Goal: Find contact information

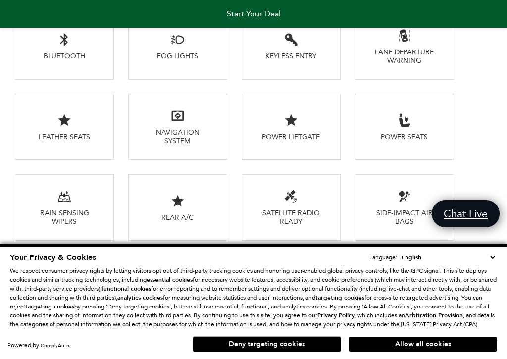
scroll to position [1622, 0]
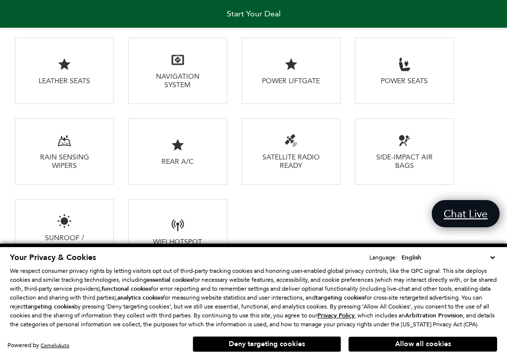
click at [272, 328] on button "Deny targeting cookies" at bounding box center [267, 344] width 149 height 16
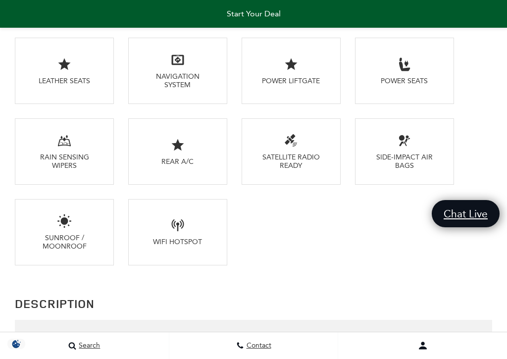
click at [282, 328] on link "Contact" at bounding box center [253, 346] width 169 height 27
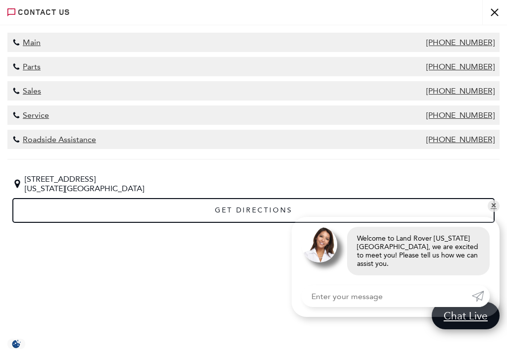
click at [494, 96] on span "[PHONE_NUMBER]" at bounding box center [461, 90] width 68 height 9
click at [496, 204] on div "[STREET_ADDRESS][US_STATE] Get Directions" at bounding box center [253, 200] width 493 height 63
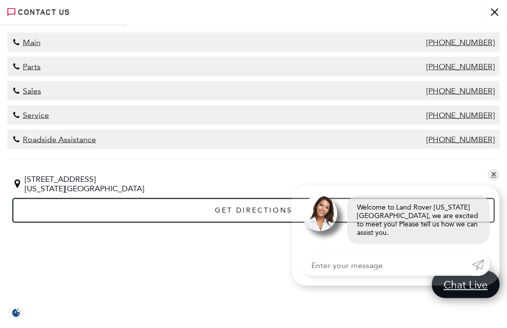
scroll to position [0, 0]
click at [495, 10] on button "close" at bounding box center [495, 12] width 25 height 25
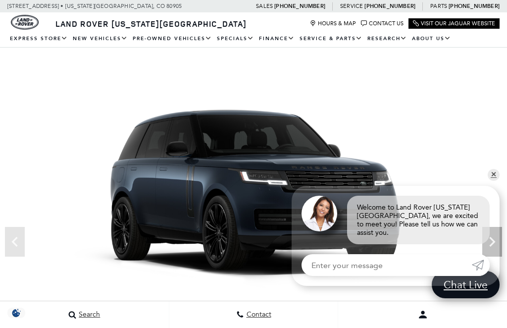
click at [504, 176] on img at bounding box center [253, 190] width 507 height 285
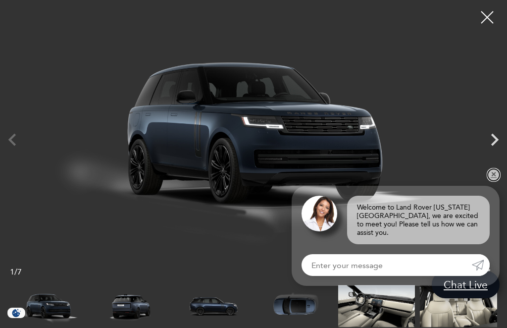
click at [493, 181] on link "✕" at bounding box center [494, 175] width 12 height 12
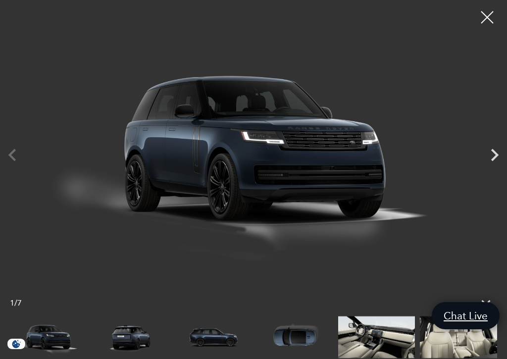
scroll to position [580, 0]
click at [487, 11] on div at bounding box center [487, 17] width 25 height 25
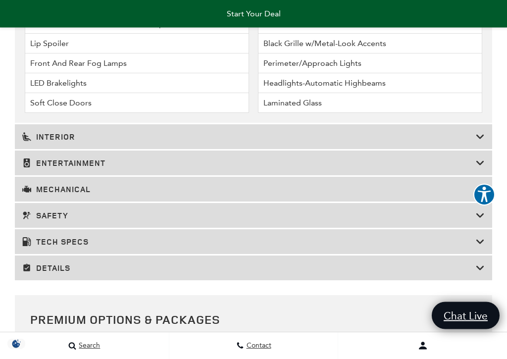
scroll to position [2203, 0]
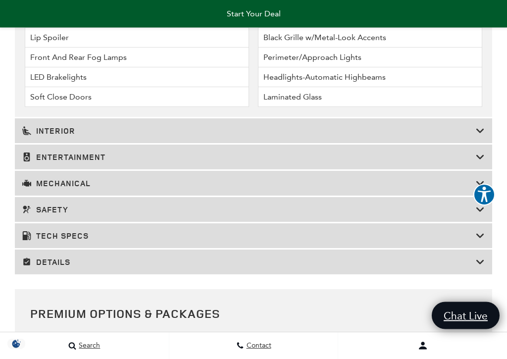
click at [484, 189] on icon at bounding box center [480, 184] width 9 height 10
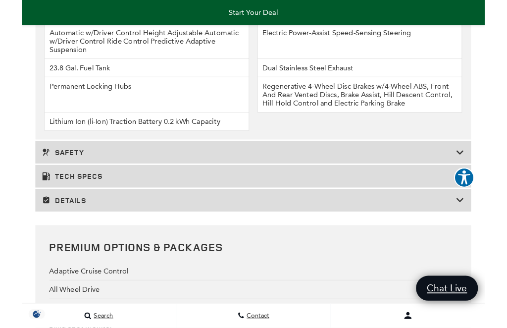
scroll to position [2220, 0]
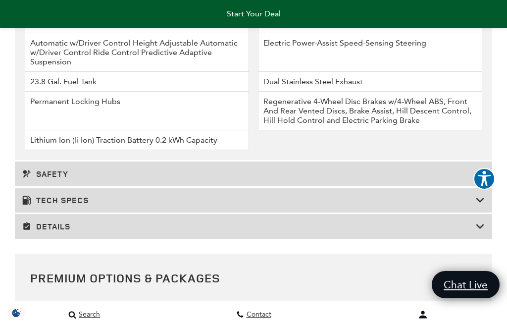
click at [486, 213] on div "Tech Specs" at bounding box center [254, 200] width 478 height 25
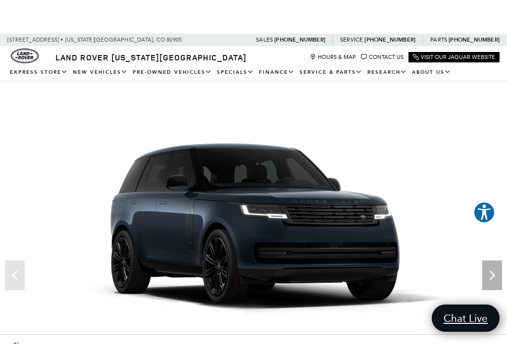
scroll to position [15, 0]
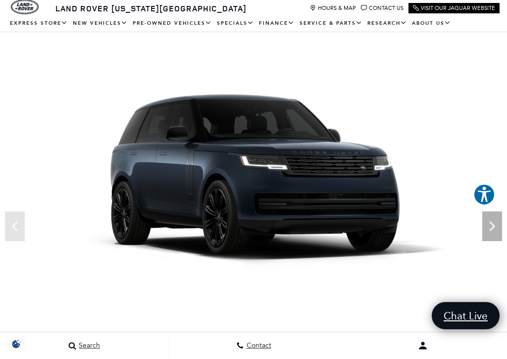
click at [496, 232] on icon "Next" at bounding box center [493, 227] width 20 height 20
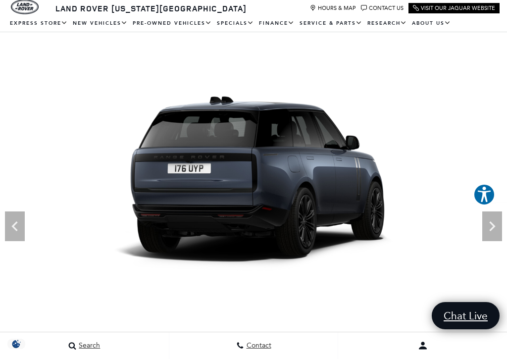
click at [495, 228] on icon "Next" at bounding box center [493, 227] width 20 height 20
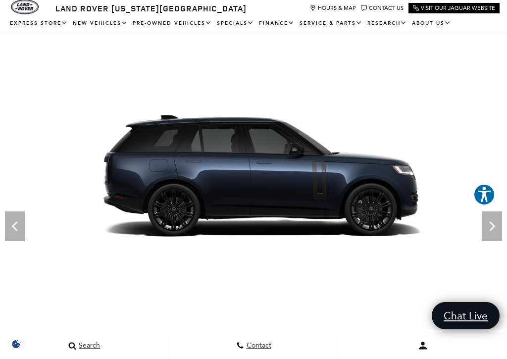
click at [493, 229] on icon "Next" at bounding box center [493, 227] width 6 height 10
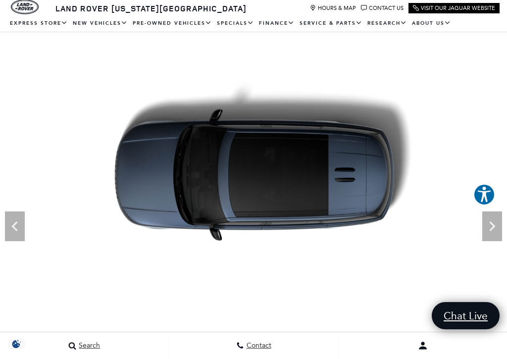
click at [500, 224] on icon "Next" at bounding box center [493, 227] width 20 height 20
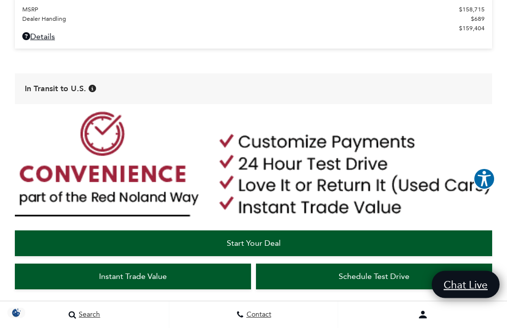
scroll to position [0, 0]
